Goal: Task Accomplishment & Management: Manage account settings

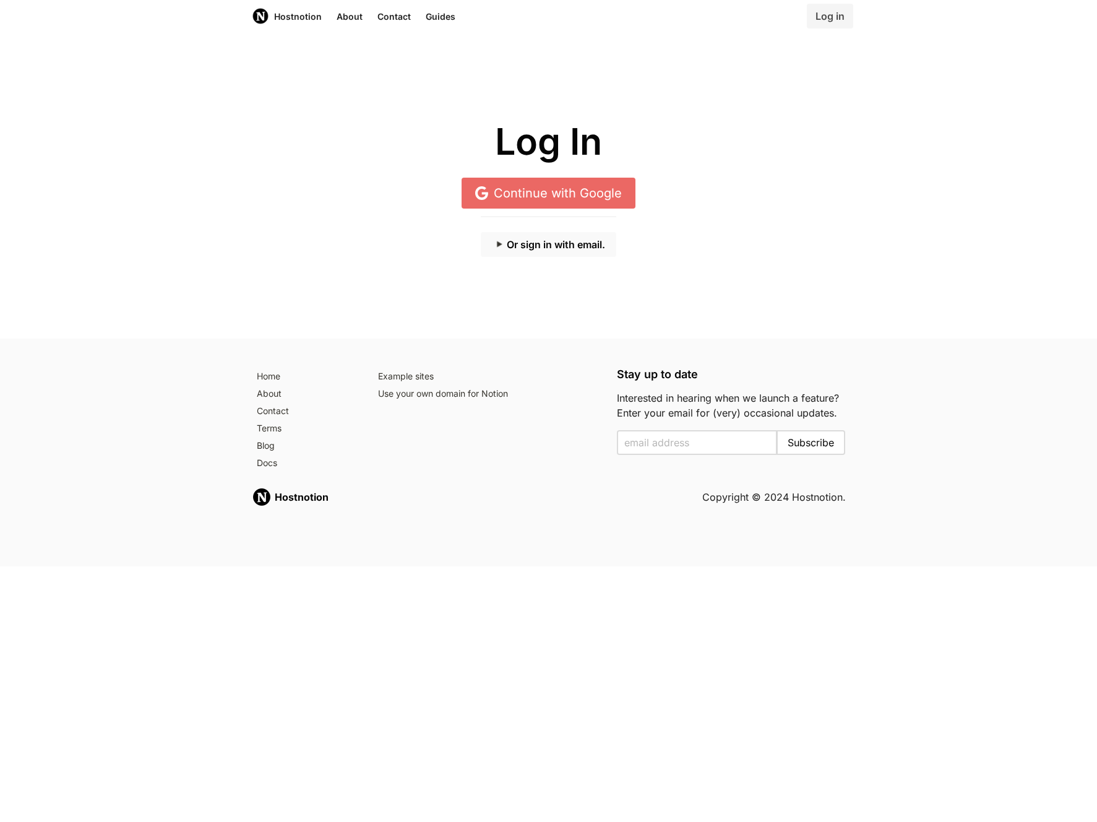
click at [552, 242] on button "Or sign in with email." at bounding box center [548, 244] width 135 height 25
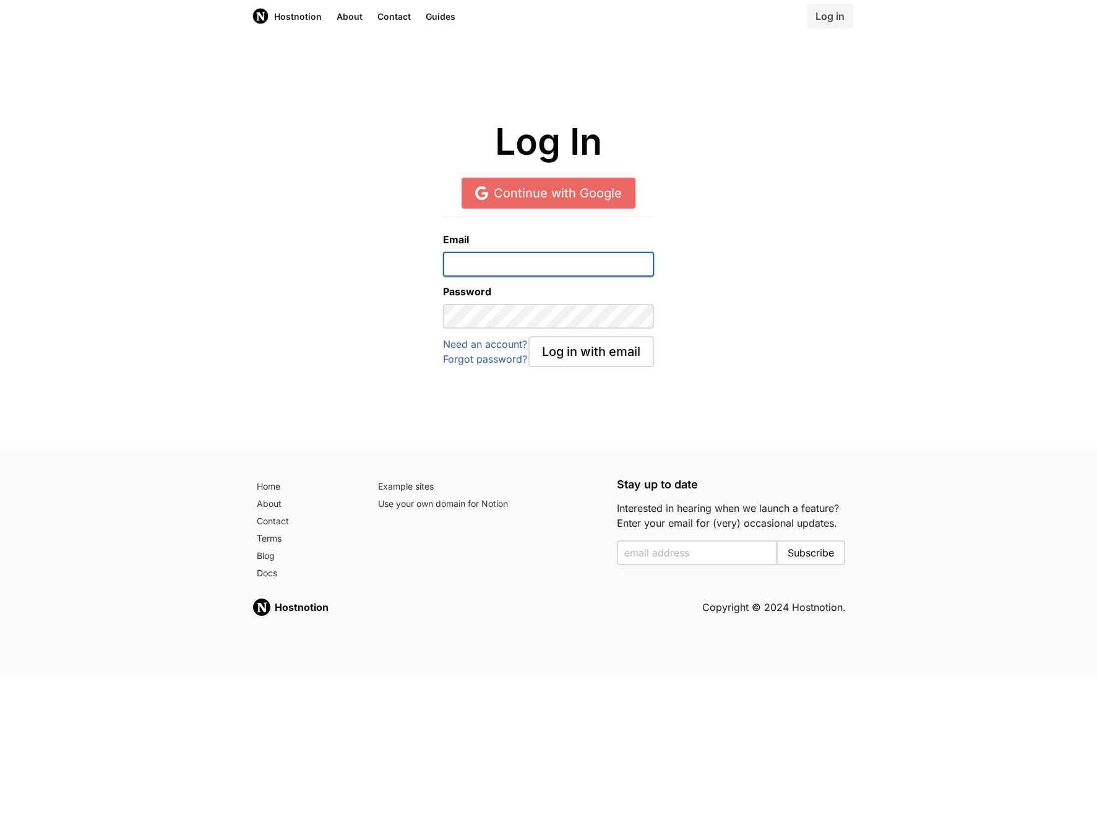
type input "[EMAIL_ADDRESS][DOMAIN_NAME]"
click at [591, 351] on button "Log in with email" at bounding box center [591, 351] width 126 height 31
click at [593, 353] on div "Log in with email" at bounding box center [591, 351] width 126 height 31
drag, startPoint x: 587, startPoint y: 408, endPoint x: 590, endPoint y: 385, distance: 23.8
click at [590, 403] on div "Log In Continue with Google Email dsgntech@yorku.ca Password Need an account? F…" at bounding box center [548, 240] width 1097 height 416
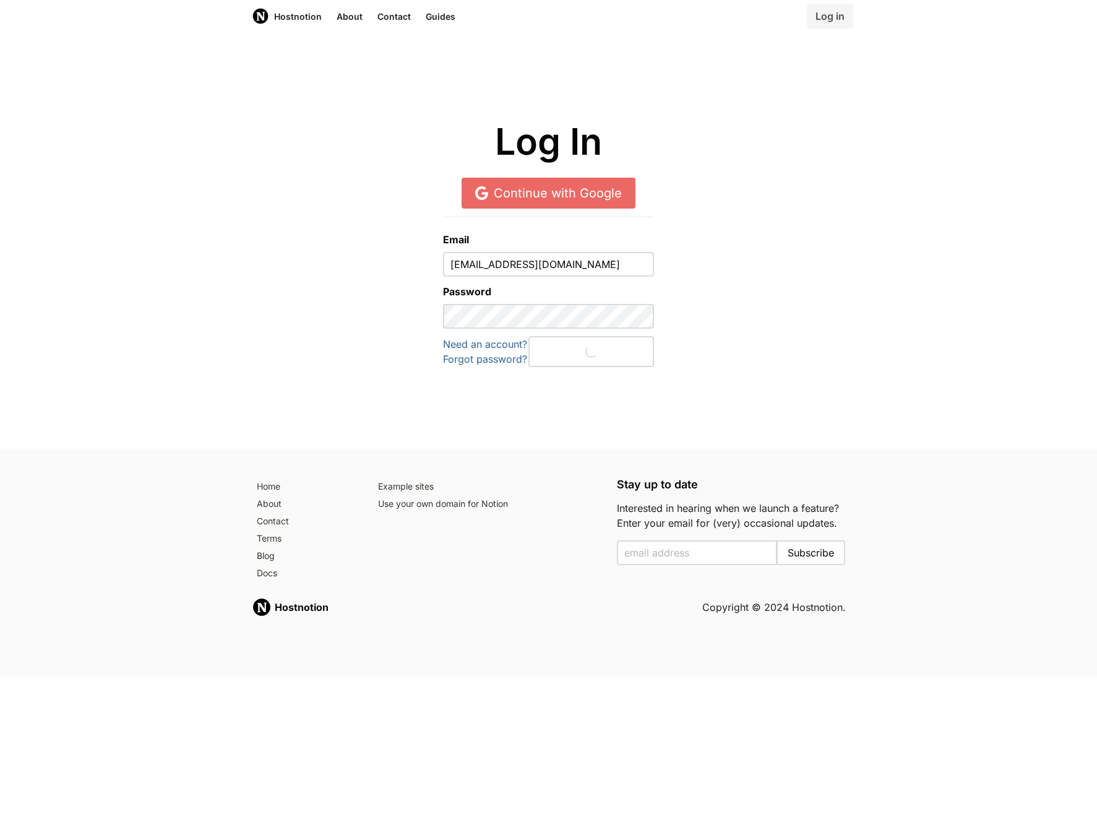
click at [590, 356] on div "Log in with email" at bounding box center [591, 351] width 126 height 31
click at [299, 347] on div "Email dsgntech@yorku.ca Password Need an account? Forgot password? Log in with …" at bounding box center [548, 284] width 1082 height 166
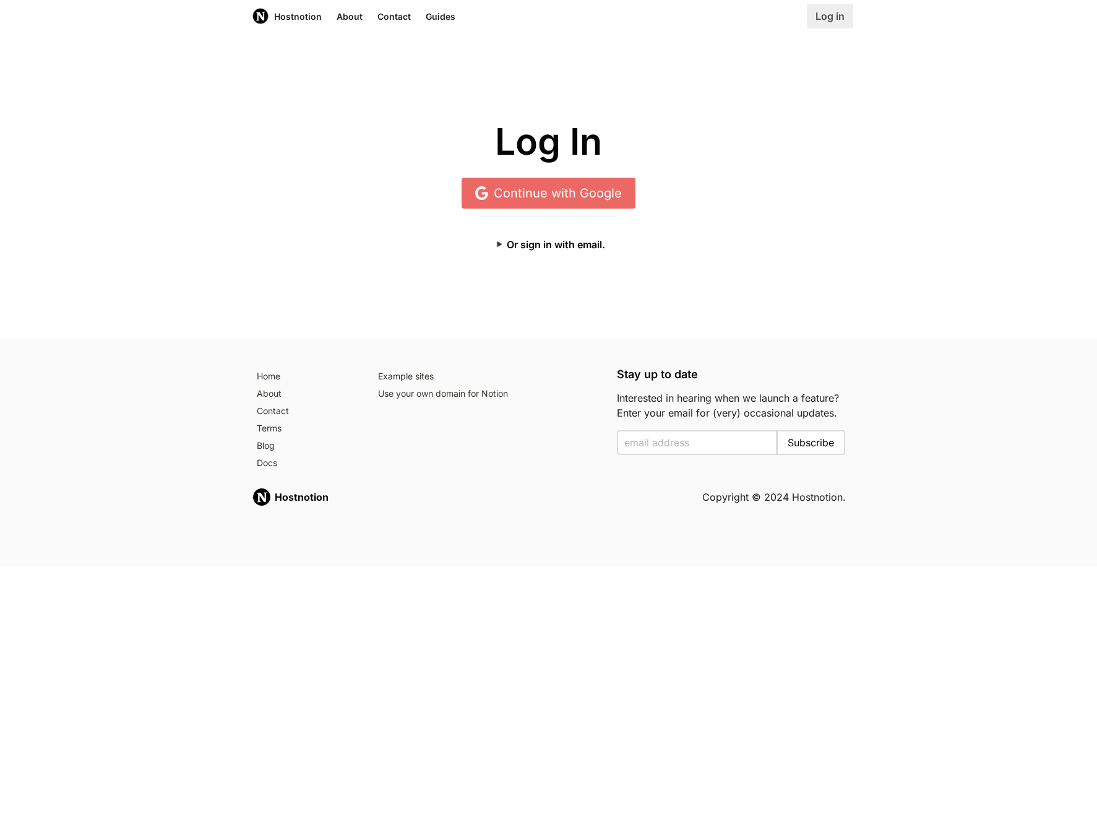
drag, startPoint x: 830, startPoint y: 17, endPoint x: 825, endPoint y: 20, distance: 6.4
click at [828, 18] on link "Log in" at bounding box center [830, 16] width 46 height 25
click at [577, 244] on button "Or sign in with email." at bounding box center [548, 244] width 135 height 25
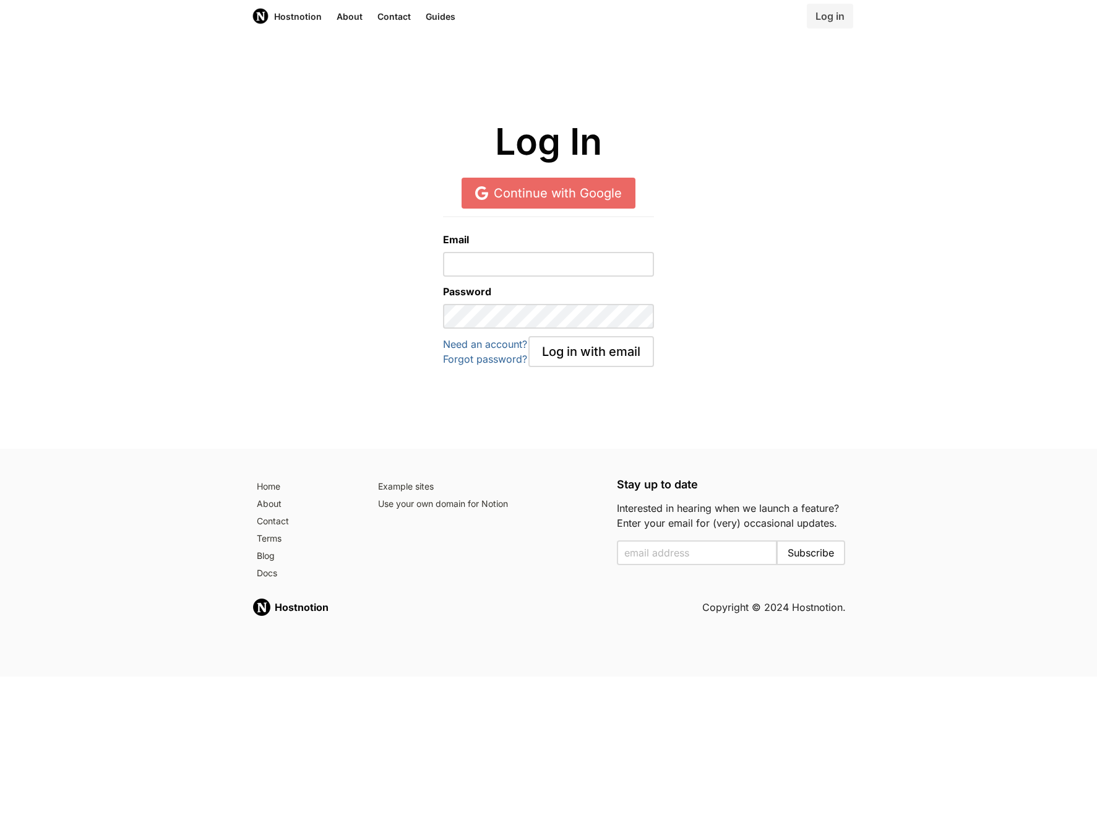
type input "[EMAIL_ADDRESS][DOMAIN_NAME]"
click at [569, 348] on button "Log in with email" at bounding box center [591, 351] width 126 height 31
click at [819, 284] on div "Email dsgntech@yorku.ca Password Need an account? Forgot password? Log in with …" at bounding box center [548, 284] width 1082 height 166
click at [596, 356] on div "Log in with email" at bounding box center [591, 351] width 126 height 31
click at [287, 15] on link "Hostnotion" at bounding box center [286, 16] width 85 height 32
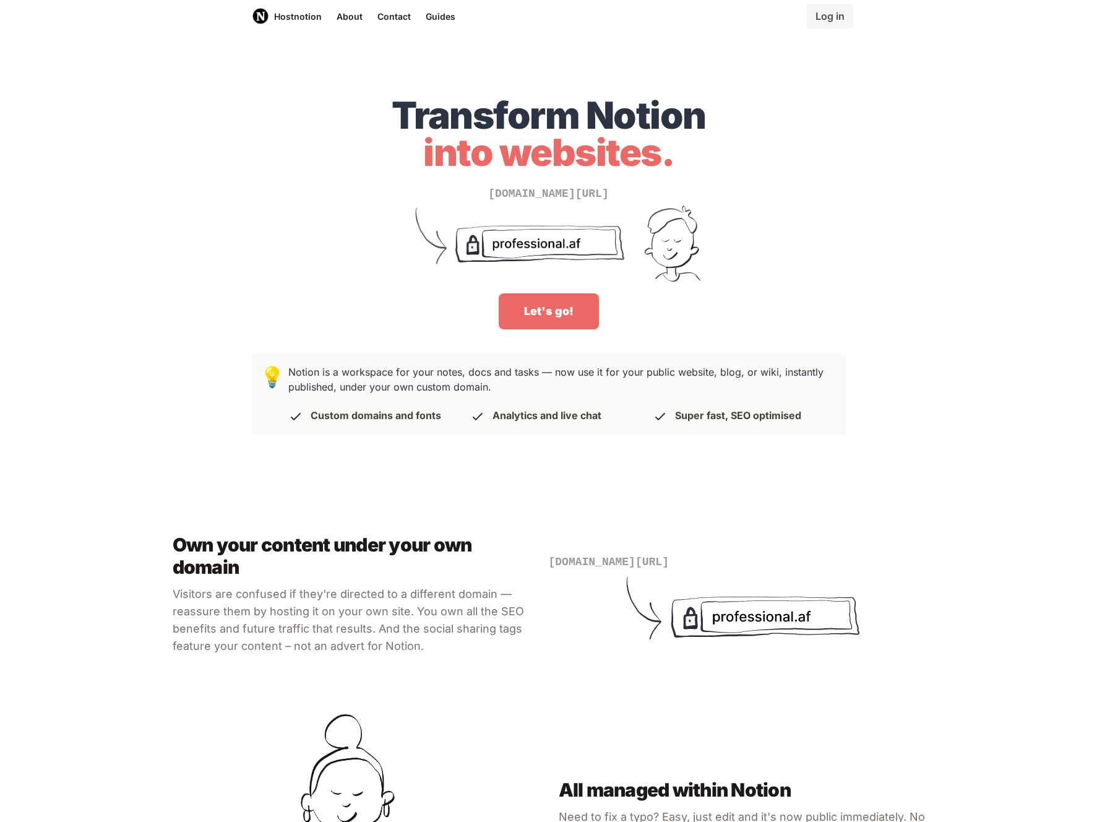
drag, startPoint x: 537, startPoint y: 316, endPoint x: 540, endPoint y: 309, distance: 7.5
click at [537, 315] on link "Let's go!" at bounding box center [549, 311] width 100 height 36
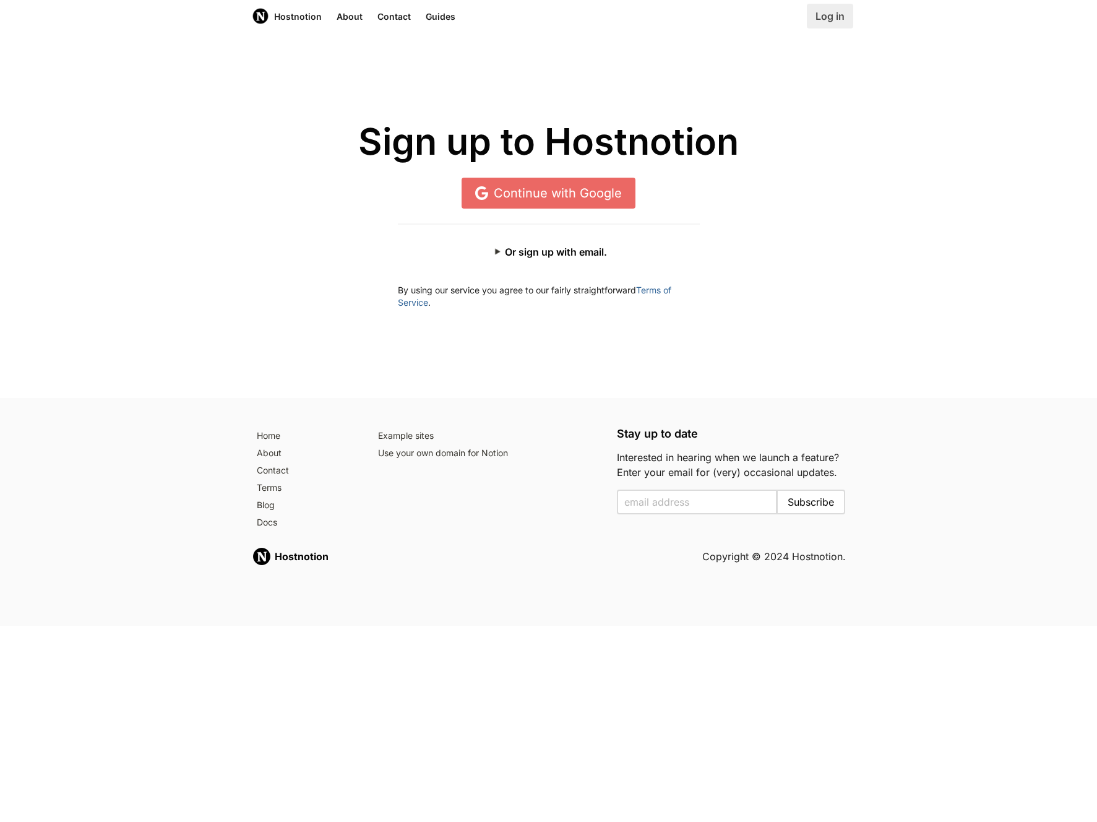
click at [825, 12] on link "Log in" at bounding box center [830, 16] width 46 height 25
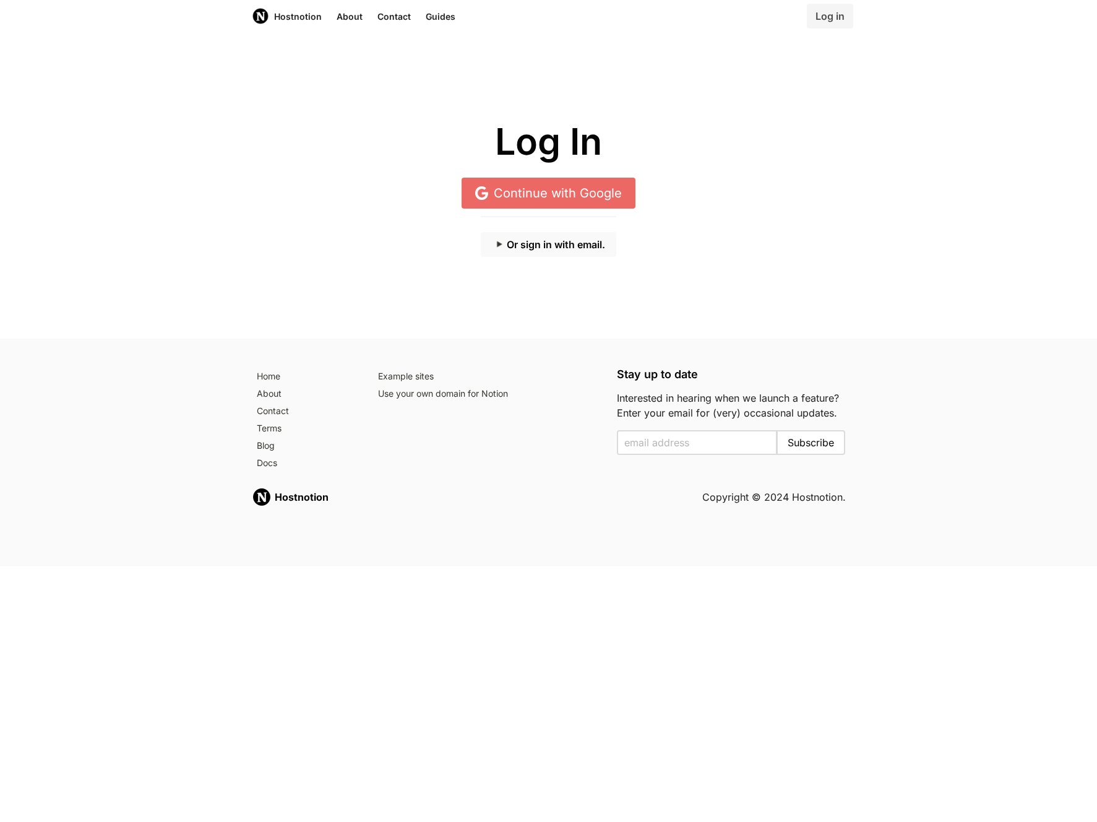
click at [543, 243] on button "Or sign in with email." at bounding box center [548, 244] width 135 height 25
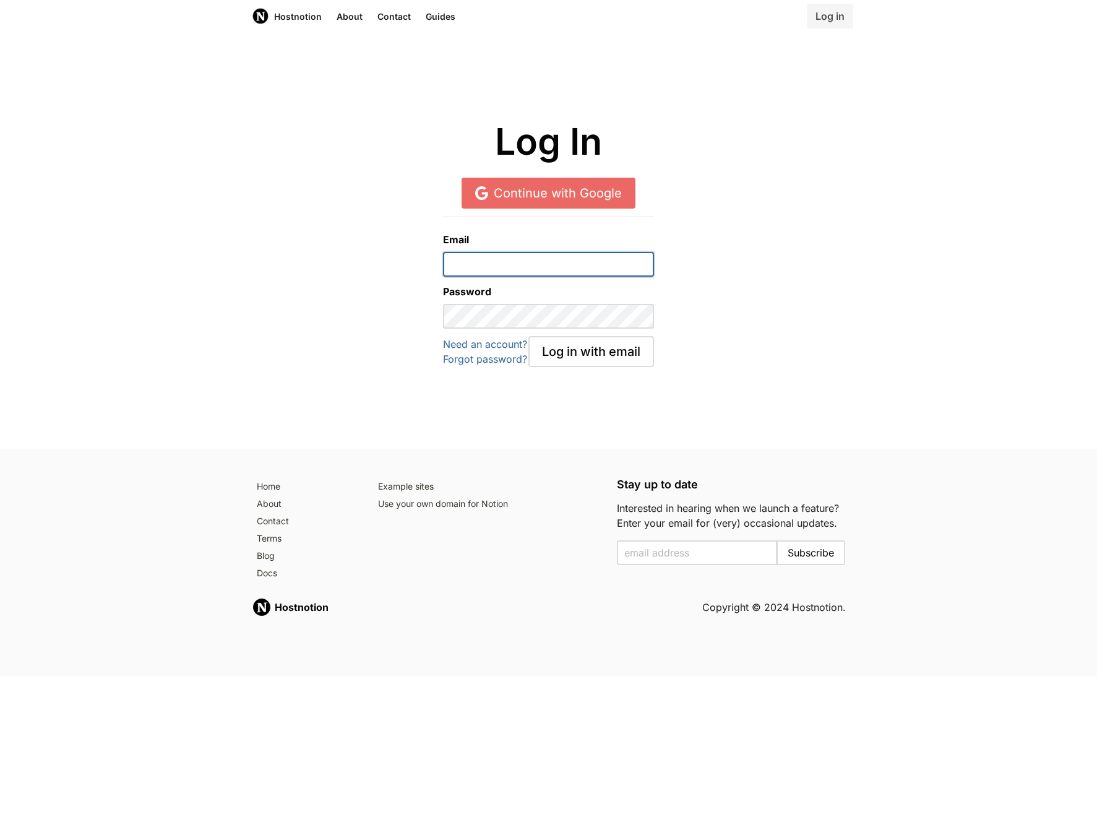
type input "[EMAIL_ADDRESS][DOMAIN_NAME]"
click at [586, 359] on button "Log in with email" at bounding box center [591, 351] width 126 height 31
drag, startPoint x: 621, startPoint y: 442, endPoint x: 614, endPoint y: 432, distance: 12.9
click at [620, 439] on div "Log In Continue with Google Email dsgntech@yorku.ca Password Need an account? F…" at bounding box center [548, 240] width 1097 height 416
click at [362, 379] on div "Log In Continue with Google Email dsgntech@yorku.ca Password Need an account? F…" at bounding box center [548, 240] width 1097 height 416
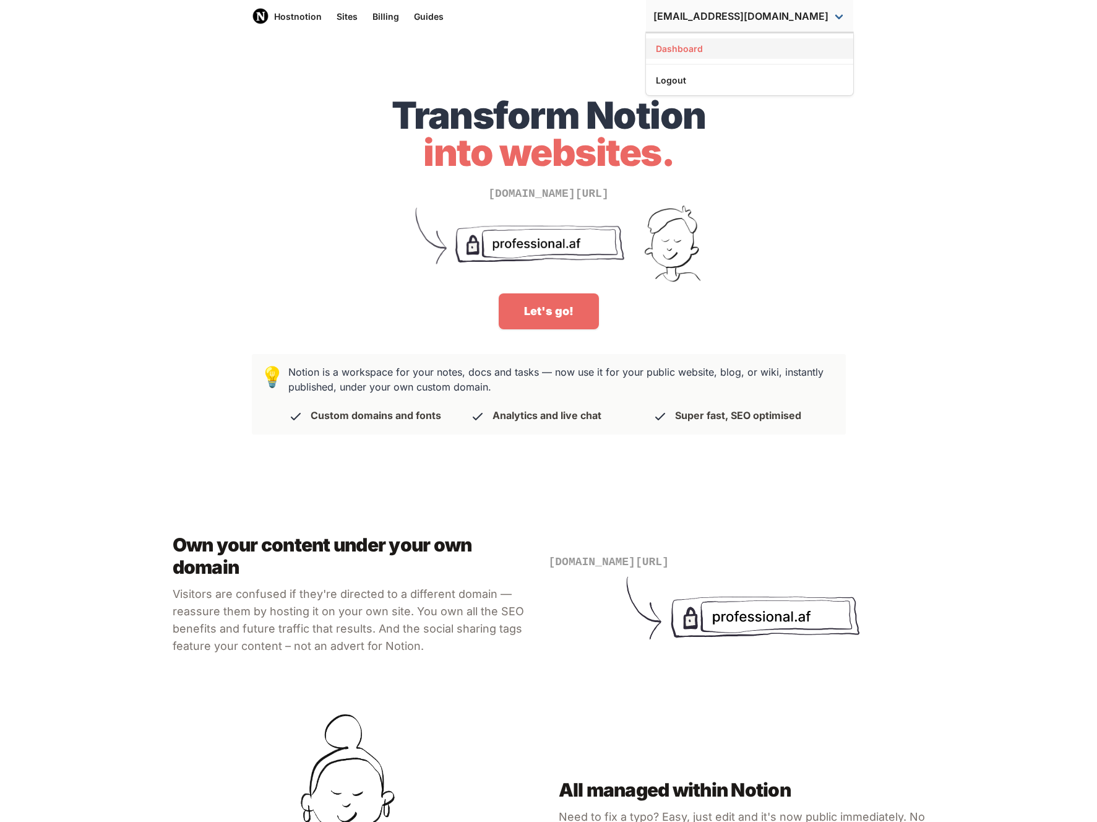
click at [763, 42] on link "Dashboard" at bounding box center [749, 48] width 207 height 20
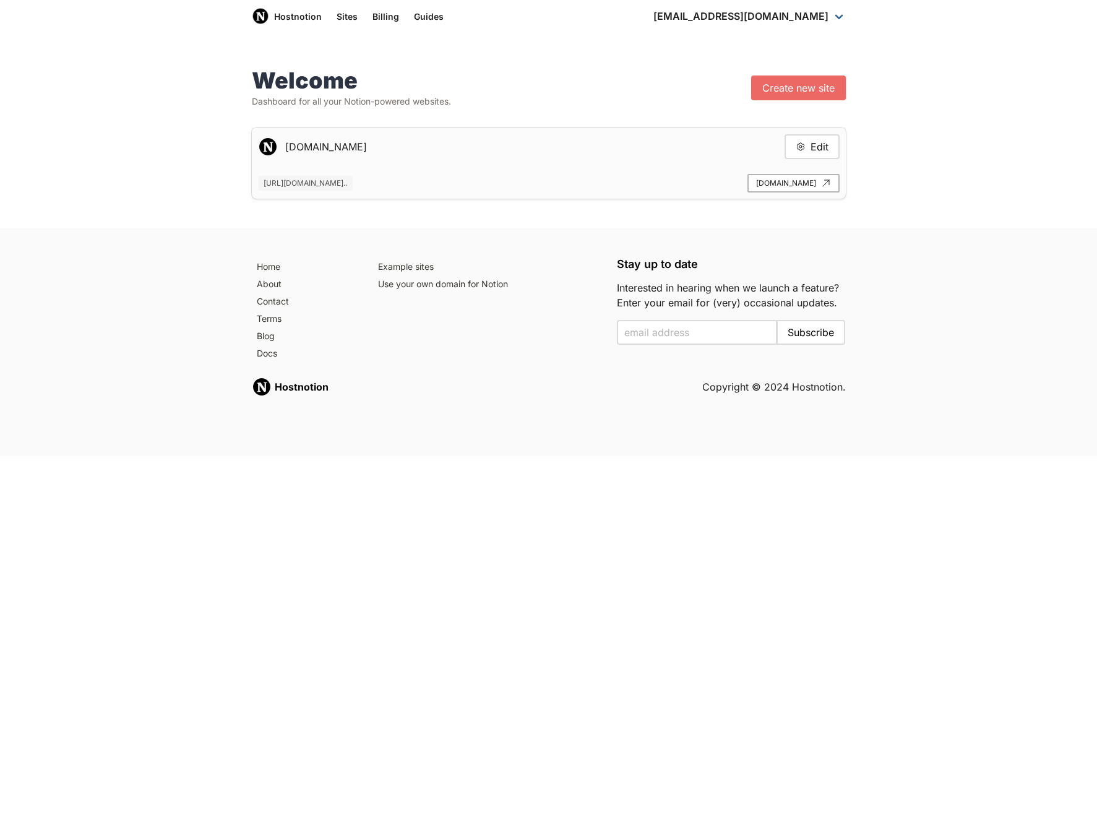
click at [800, 184] on link "[DOMAIN_NAME]" at bounding box center [793, 183] width 92 height 19
click at [387, 17] on link "Billing" at bounding box center [385, 16] width 41 height 32
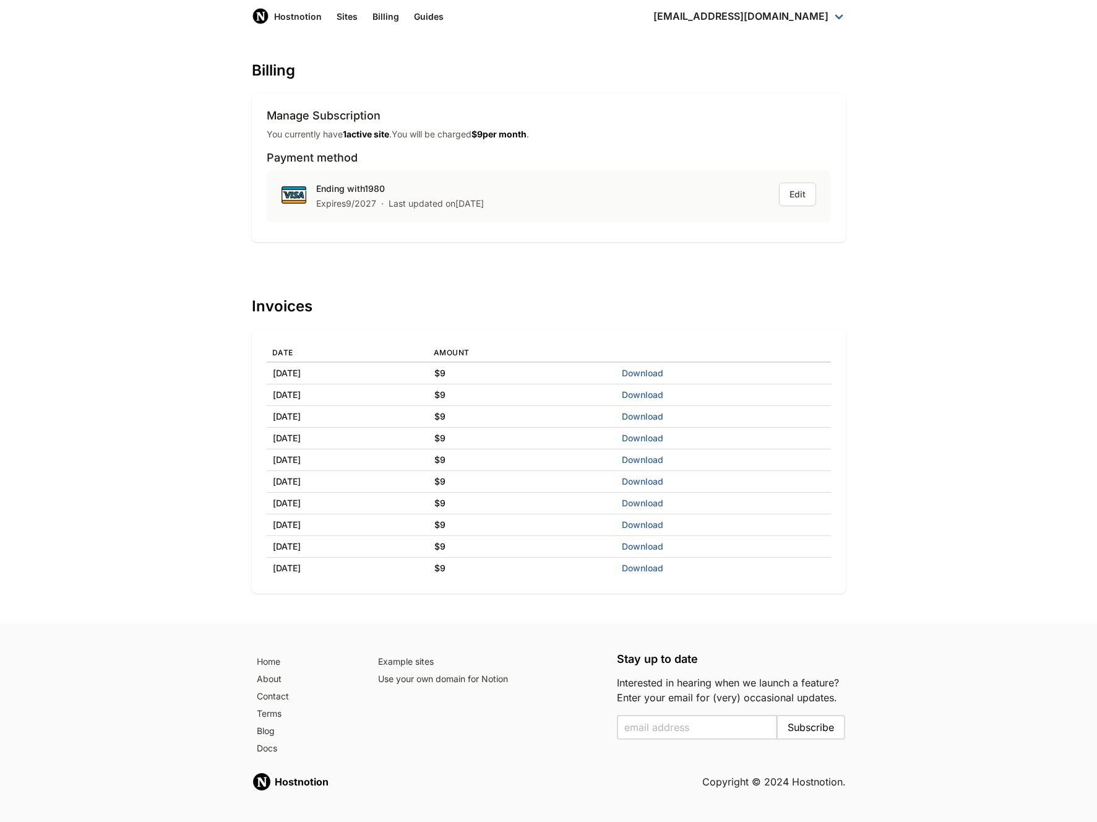
scroll to position [2, 0]
click at [663, 370] on link "Download" at bounding box center [642, 371] width 41 height 11
